Goal: Transaction & Acquisition: Purchase product/service

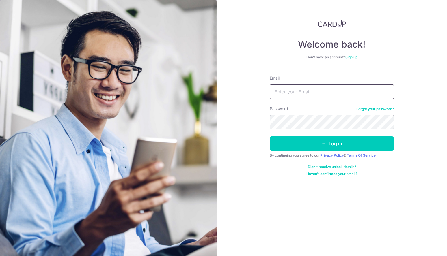
click at [288, 92] on input "Email" at bounding box center [332, 92] width 124 height 14
type input "tikrung@hotmail.com"
click at [270, 137] on button "Log in" at bounding box center [332, 144] width 124 height 14
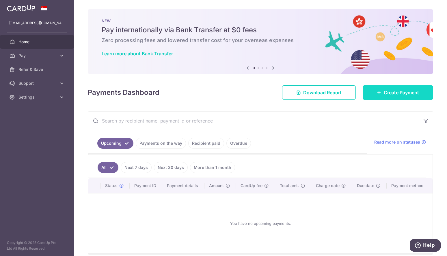
click at [376, 95] on link "Create Payment" at bounding box center [398, 92] width 70 height 14
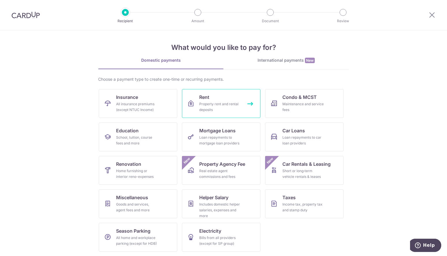
scroll to position [2, 0]
click at [142, 168] on div "Home furnishing or interior reno-expenses" at bounding box center [137, 174] width 42 height 12
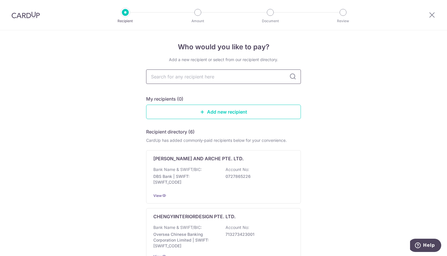
click at [202, 78] on input "text" at bounding box center [223, 77] width 155 height 14
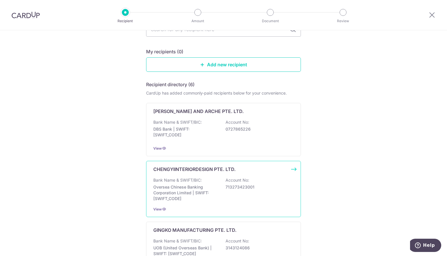
scroll to position [58, 0]
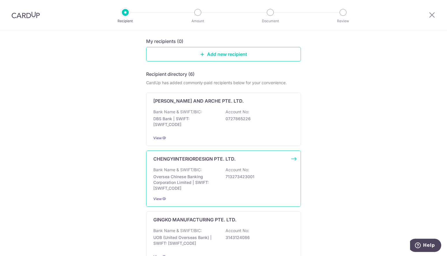
click at [193, 175] on p "Oversea Chinese Banking Corporation Limited | SWIFT: OCBCSGSGXXX" at bounding box center [185, 182] width 65 height 17
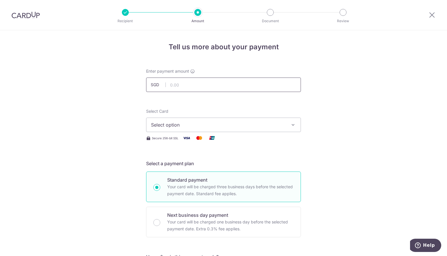
click at [200, 85] on input "text" at bounding box center [223, 85] width 155 height 14
click at [228, 86] on input "text" at bounding box center [223, 85] width 155 height 14
type input "34,000.00"
click at [215, 130] on button "Select option" at bounding box center [223, 125] width 155 height 14
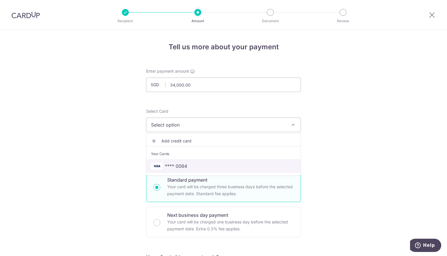
click at [209, 166] on span "**** 0084" at bounding box center [223, 166] width 145 height 7
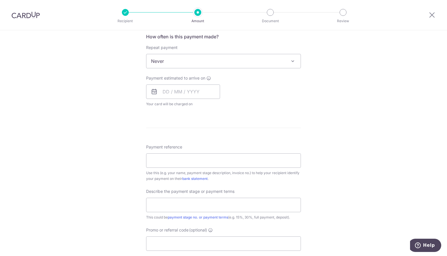
scroll to position [173, 0]
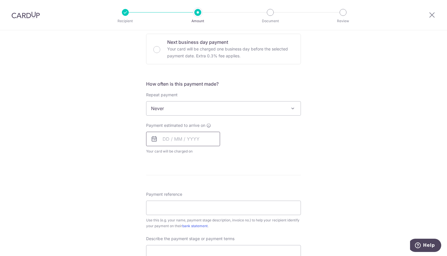
click at [165, 139] on input "text" at bounding box center [183, 139] width 74 height 14
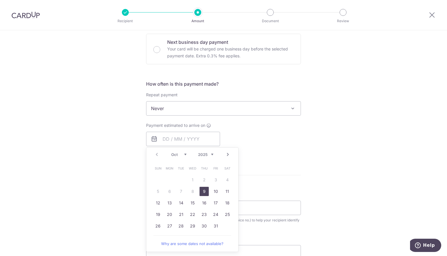
click at [203, 191] on link "9" at bounding box center [203, 191] width 9 height 9
type input "[DATE]"
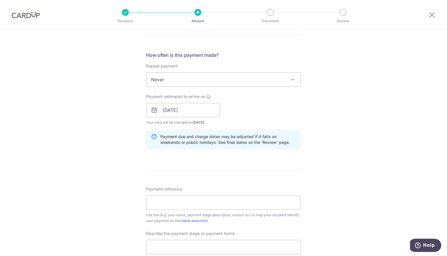
scroll to position [231, 0]
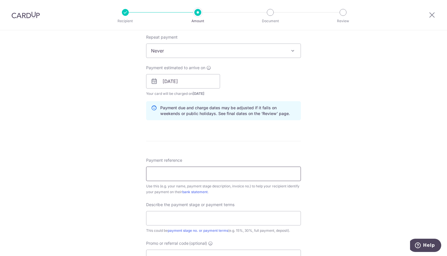
click at [217, 172] on input "Payment reference" at bounding box center [223, 174] width 155 height 14
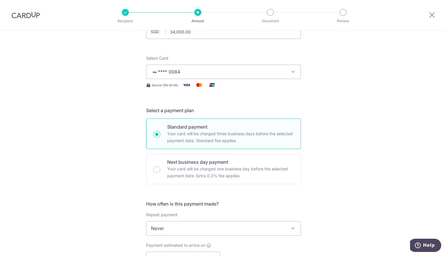
scroll to position [0, 0]
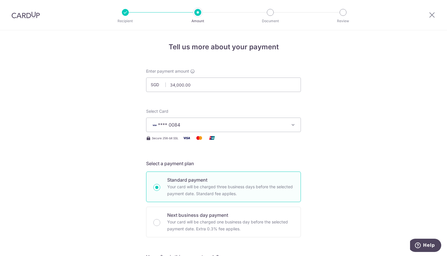
click at [28, 16] on img at bounding box center [26, 15] width 28 height 7
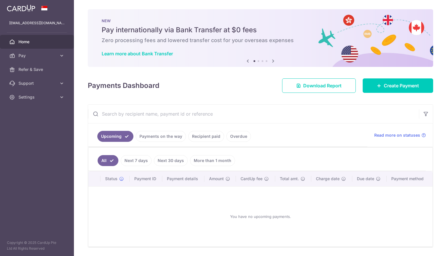
click at [206, 137] on link "Recipient paid" at bounding box center [206, 136] width 36 height 11
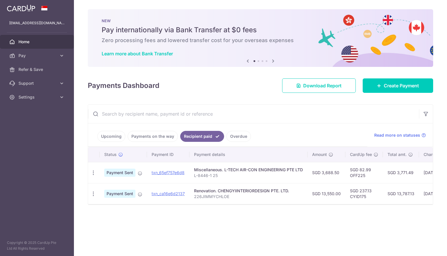
click at [215, 195] on p "226JIMMYCHLOE" at bounding box center [248, 197] width 109 height 6
copy p "226JIMMYCHLOE"
click at [387, 88] on span "Create Payment" at bounding box center [401, 85] width 35 height 7
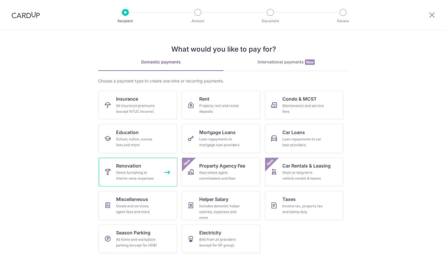
click at [147, 180] on div "Home furnishing or interior reno-expenses" at bounding box center [137, 176] width 42 height 12
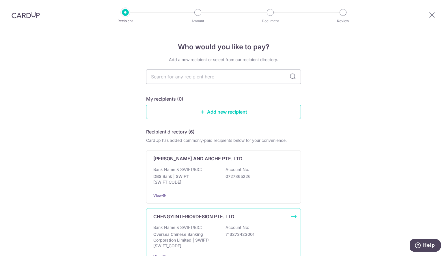
scroll to position [58, 0]
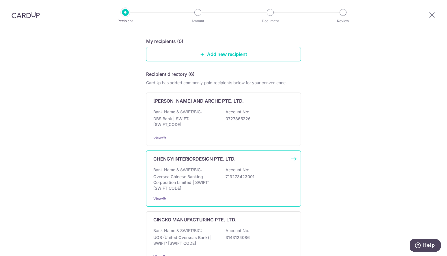
click at [205, 182] on p "Oversea Chinese Banking Corporation Limited | SWIFT: [SWIFT_CODE]" at bounding box center [185, 182] width 65 height 17
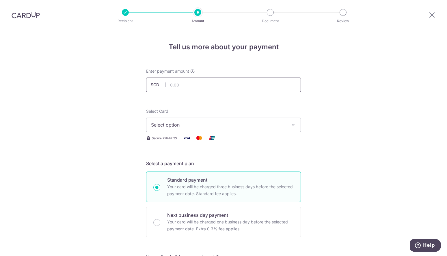
click at [202, 85] on input "text" at bounding box center [223, 85] width 155 height 14
type input "34,000.00"
click at [185, 128] on span "Select option" at bounding box center [218, 125] width 135 height 7
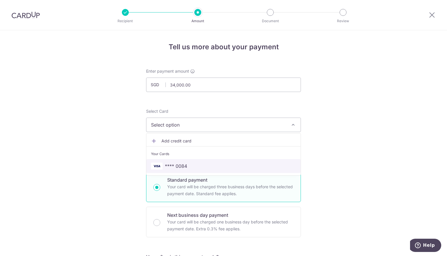
click at [175, 168] on span "**** 0084" at bounding box center [176, 166] width 22 height 7
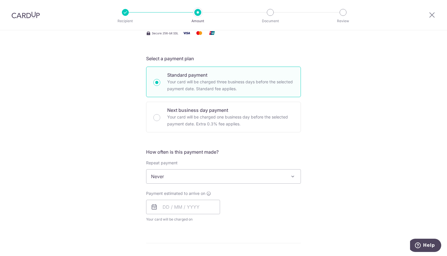
scroll to position [115, 0]
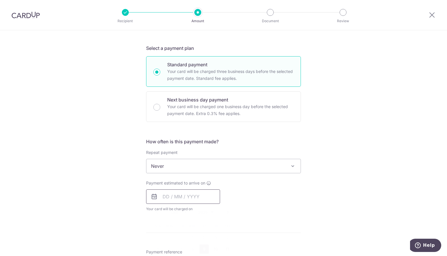
click at [189, 196] on input "text" at bounding box center [183, 197] width 74 height 14
drag, startPoint x: 204, startPoint y: 248, endPoint x: 242, endPoint y: 224, distance: 45.3
click at [204, 248] on link "9" at bounding box center [203, 249] width 9 height 9
type input "09/10/2025"
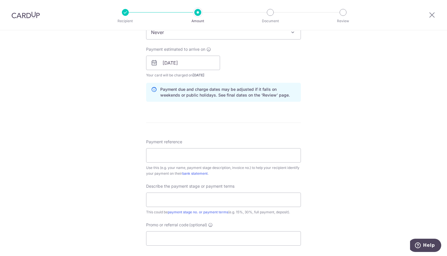
scroll to position [260, 0]
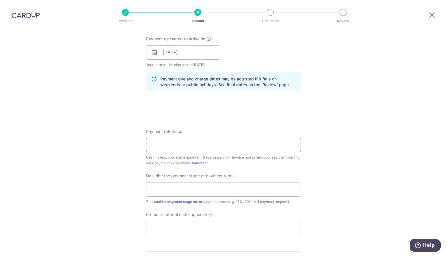
click at [194, 145] on input "Payment reference" at bounding box center [223, 145] width 155 height 14
drag, startPoint x: 395, startPoint y: 151, endPoint x: 342, endPoint y: 161, distance: 53.8
click at [394, 151] on div "Tell us more about your payment Enter payment amount SGD 34,000.00 34000.00 Sel…" at bounding box center [223, 62] width 447 height 585
click at [239, 149] on input "Payment reference" at bounding box center [223, 145] width 155 height 14
paste input "226JIMMYCHLOE"
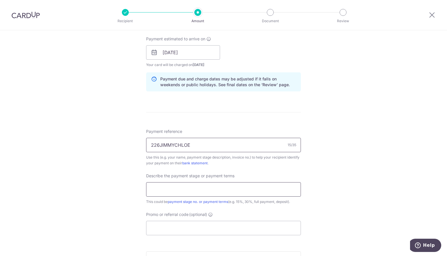
type input "226JIMMYCHLOE"
click at [172, 195] on input "text" at bounding box center [223, 189] width 155 height 14
type input "2ND PAYMENT-PART 01"
drag, startPoint x: 350, startPoint y: 205, endPoint x: 306, endPoint y: 215, distance: 45.4
click at [350, 205] on div "Tell us more about your payment Enter payment amount SGD 34,000.00 34000.00 Sel…" at bounding box center [223, 62] width 447 height 585
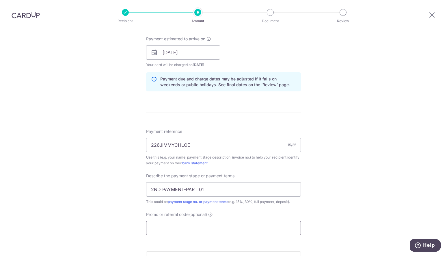
click at [229, 224] on input "Promo or referral code (optional)" at bounding box center [223, 228] width 155 height 14
paste input "226JIMMYCHLOE"
type input "226JIMMYCHLOE"
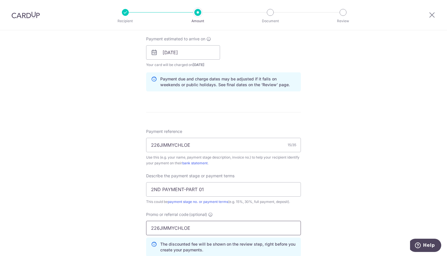
drag, startPoint x: 163, startPoint y: 228, endPoint x: 113, endPoint y: 223, distance: 50.2
click at [113, 223] on div "Tell us more about your payment Enter payment amount SGD 34,000.00 34000.00 Sel…" at bounding box center [223, 75] width 447 height 611
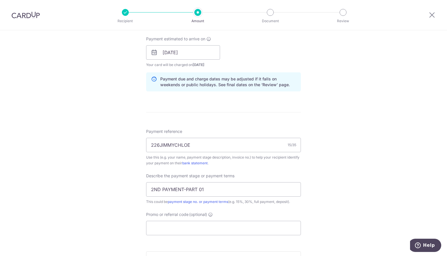
click at [256, 220] on div "Promo or referral code (optional) The discounted fee will be shown on the revie…" at bounding box center [223, 224] width 155 height 24
click at [238, 226] on input "Promo or referral code (optional)" at bounding box center [223, 228] width 155 height 14
paste input "CYID175"
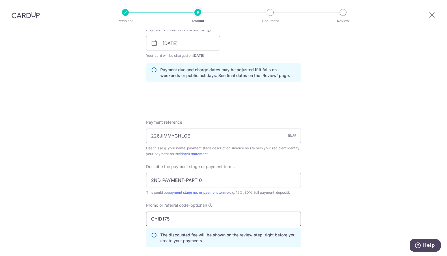
scroll to position [385, 0]
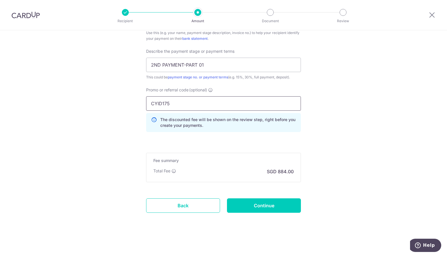
type input "CYID175"
click at [264, 204] on input "Continue" at bounding box center [264, 206] width 74 height 14
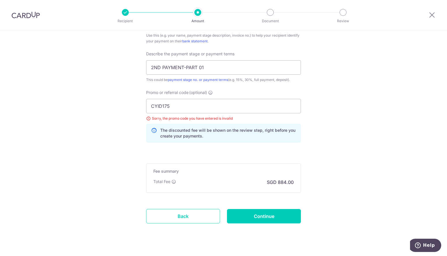
scroll to position [364, 0]
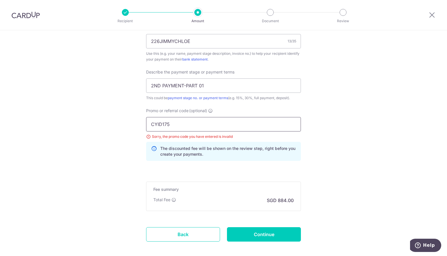
click at [184, 121] on input "CYID175" at bounding box center [223, 124] width 155 height 14
click at [179, 120] on input "CYID175" at bounding box center [223, 124] width 155 height 14
drag, startPoint x: 190, startPoint y: 124, endPoint x: 141, endPoint y: 121, distance: 49.5
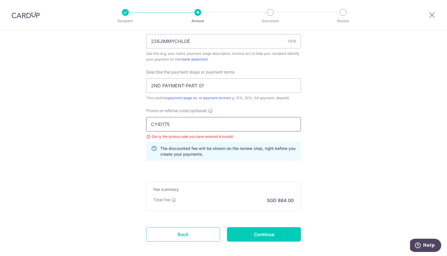
type input "CYID175"
click at [251, 232] on input "Continue" at bounding box center [264, 234] width 74 height 14
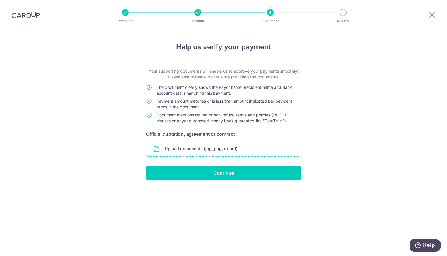
click at [198, 149] on input "file" at bounding box center [223, 148] width 154 height 15
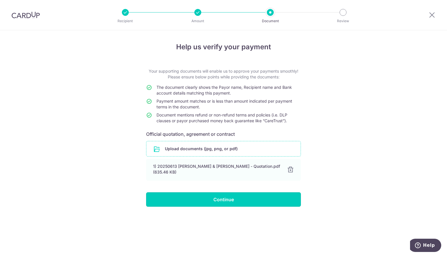
click at [262, 200] on input "Continue" at bounding box center [223, 200] width 155 height 14
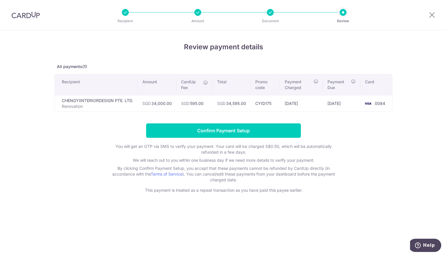
drag, startPoint x: 405, startPoint y: 134, endPoint x: 372, endPoint y: 140, distance: 33.7
click at [405, 134] on div "Review payment details All payments(1) Recipient Amount CardUp Fee Total Promo …" at bounding box center [223, 143] width 447 height 226
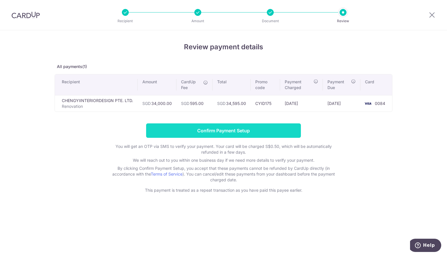
click at [261, 125] on input "Confirm Payment Setup" at bounding box center [223, 131] width 155 height 14
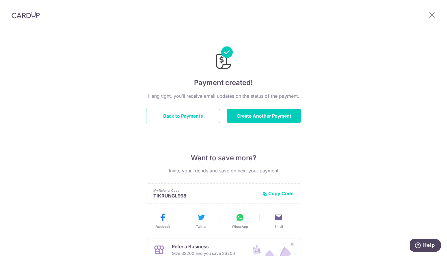
click at [327, 164] on div "Payment created! Hang tight, you’ll receive email updates on the status of the …" at bounding box center [223, 184] width 447 height 308
